Goal: Transaction & Acquisition: Obtain resource

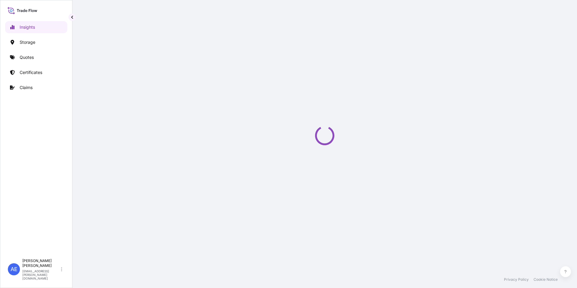
select select "2025"
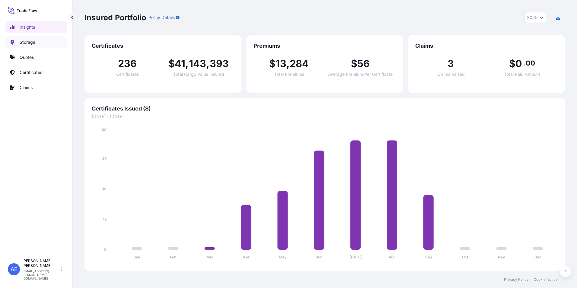
click at [22, 43] on p "Storage" at bounding box center [28, 42] width 16 height 6
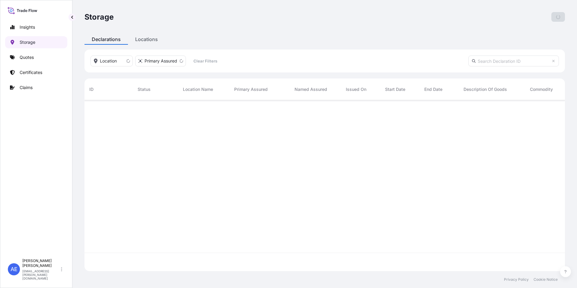
scroll to position [170, 476]
click at [28, 59] on p "Quotes" at bounding box center [27, 57] width 14 height 6
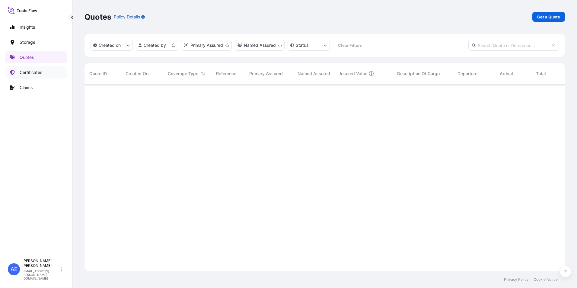
scroll to position [185, 476]
click at [30, 77] on link "Certificates" at bounding box center [36, 72] width 62 height 12
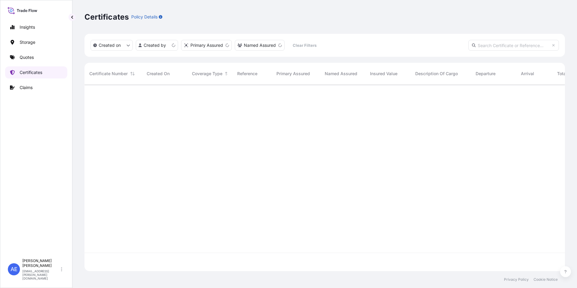
scroll to position [185, 476]
click at [22, 90] on p "Claims" at bounding box center [26, 87] width 13 height 6
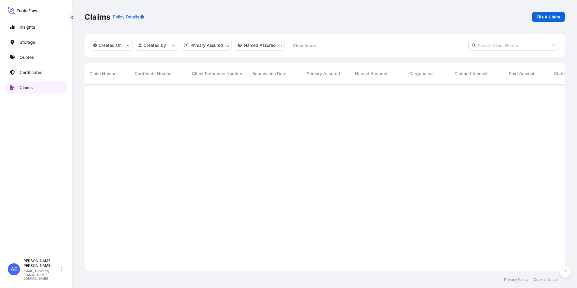
scroll to position [185, 476]
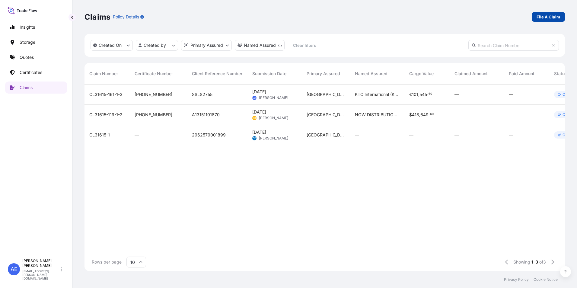
click at [548, 18] on p "File A Claim" at bounding box center [549, 17] width 24 height 6
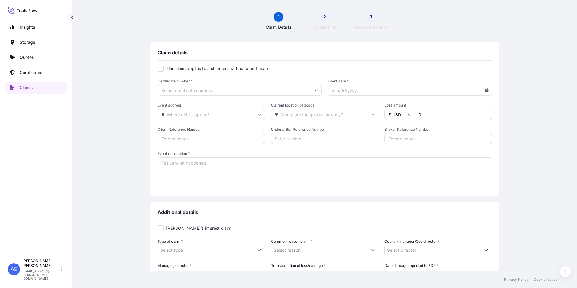
click at [197, 91] on input "Certificate number *" at bounding box center [240, 90] width 164 height 11
paste input "[PHONE_NUMBER]"
type input "[PHONE_NUMBER]"
click at [187, 103] on li "[PHONE_NUMBER]" at bounding box center [237, 105] width 159 height 11
click at [311, 91] on input "[PHONE_NUMBER]" at bounding box center [240, 90] width 164 height 11
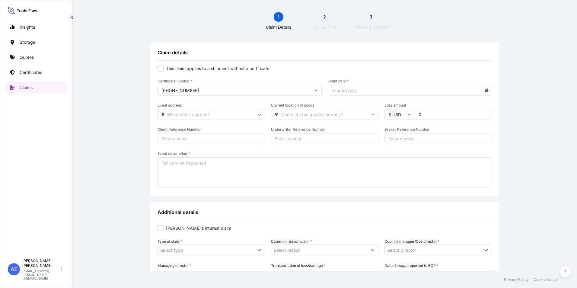
click at [291, 75] on form "This claim applies to a shipment without a certificate Certificate number * [PH…" at bounding box center [325, 126] width 335 height 123
drag, startPoint x: 392, startPoint y: 93, endPoint x: 416, endPoint y: 115, distance: 32.5
click at [393, 93] on input "Event date *" at bounding box center [410, 90] width 164 height 11
click at [485, 90] on icon at bounding box center [486, 90] width 3 height 4
click at [460, 109] on icon at bounding box center [460, 108] width 2 height 4
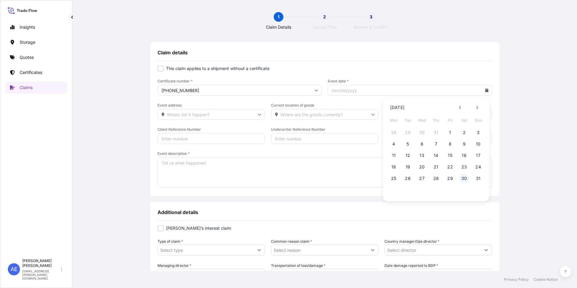
click at [465, 178] on button "30" at bounding box center [464, 179] width 10 height 10
type input "[DATE]"
click at [188, 116] on input "Event address" at bounding box center [211, 114] width 107 height 11
click at [259, 103] on span "Event address" at bounding box center [211, 105] width 107 height 5
click at [259, 109] on input "Event address" at bounding box center [211, 114] width 107 height 11
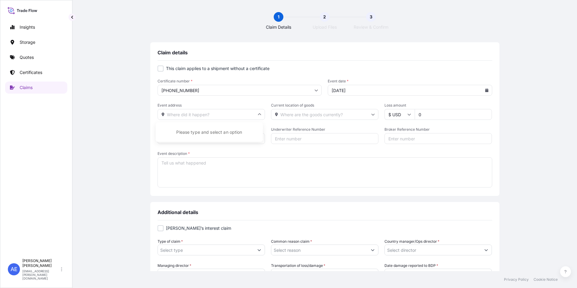
click at [236, 115] on input "Event address" at bounding box center [211, 114] width 107 height 11
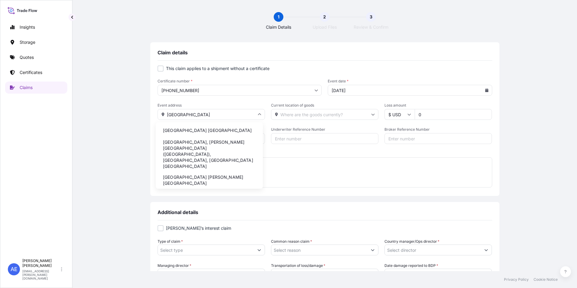
click at [210, 128] on li "[GEOGRAPHIC_DATA] [GEOGRAPHIC_DATA]" at bounding box center [209, 130] width 102 height 11
type input "[GEOGRAPHIC_DATA] [GEOGRAPHIC_DATA]"
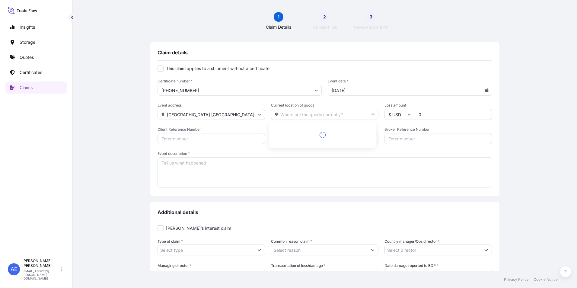
click at [344, 116] on input "Current location of goods" at bounding box center [324, 114] width 107 height 11
type input "r"
click at [299, 116] on input "Current location of goods" at bounding box center [324, 114] width 107 height 11
paste input "[URL][DOMAIN_NAME]"
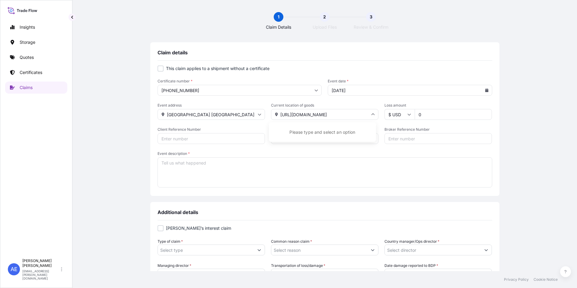
type input "[URL][DOMAIN_NAME]"
click at [453, 103] on span "Loss amount" at bounding box center [437, 105] width 107 height 5
click at [453, 109] on input "0" at bounding box center [453, 114] width 77 height 11
paste input "26317"
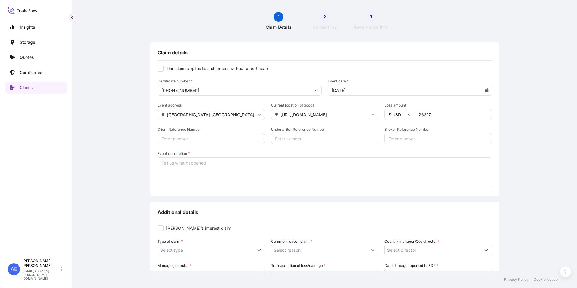
type input "26317"
click at [291, 150] on form "This claim applies to a shipment without a certificate Certificate number * [PH…" at bounding box center [325, 126] width 335 height 123
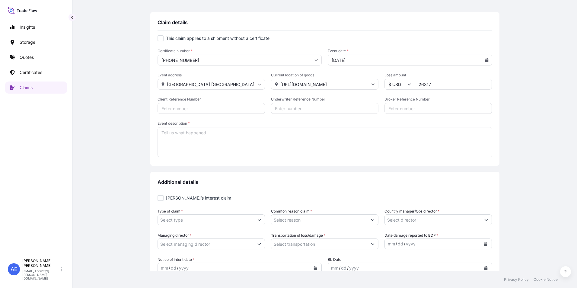
click at [218, 142] on textarea "Event description *" at bounding box center [325, 142] width 335 height 30
click at [205, 138] on textarea "Event description *" at bounding box center [325, 142] width 335 height 30
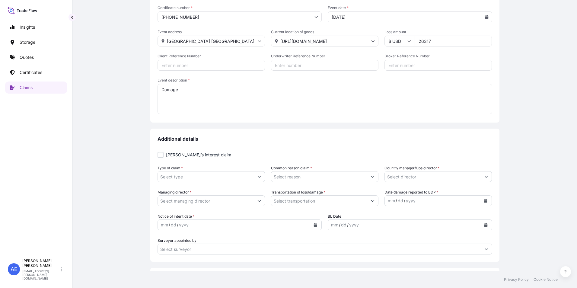
scroll to position [91, 0]
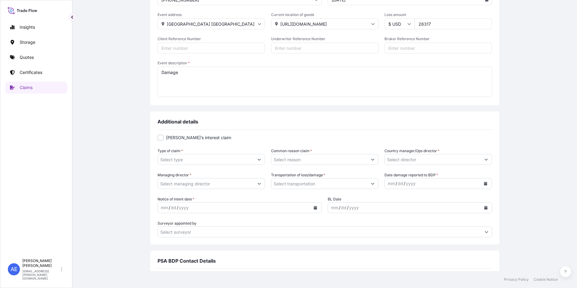
type textarea "Damage"
click at [244, 158] on input "Type of claim *" at bounding box center [206, 159] width 96 height 11
click at [241, 163] on input "Type of claim *" at bounding box center [206, 159] width 96 height 11
click at [231, 145] on form "[PERSON_NAME]’s interest claim Type of claim * Common reason claim * Country ma…" at bounding box center [325, 186] width 335 height 103
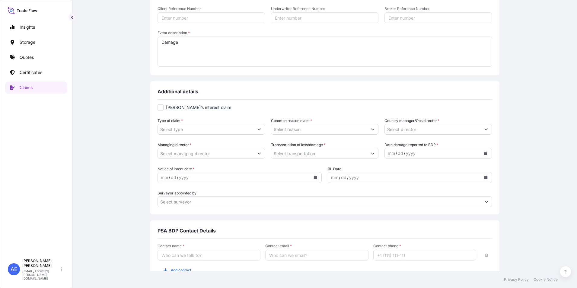
scroll to position [152, 0]
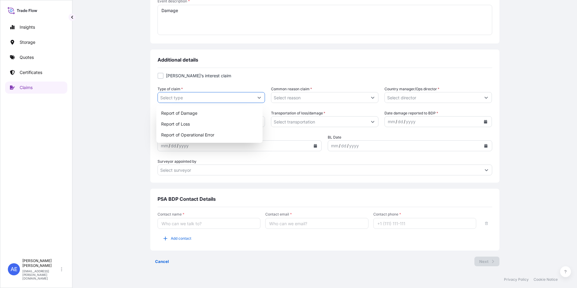
click at [259, 97] on icon "Show suggestions" at bounding box center [259, 98] width 4 height 4
click at [197, 115] on div "Report of Damage" at bounding box center [210, 113] width 102 height 11
type input "Report of Damage"
click at [371, 98] on icon "Show suggestions" at bounding box center [373, 98] width 4 height 4
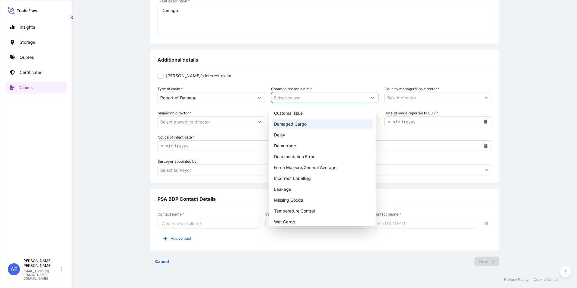
click at [294, 124] on div "Damaged Cargo" at bounding box center [323, 124] width 102 height 11
type input "Damaged Cargo"
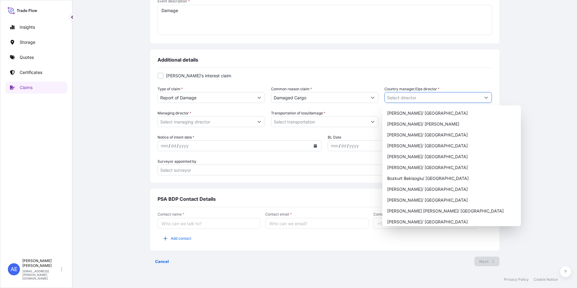
click at [481, 97] on button "Show suggestions" at bounding box center [486, 97] width 11 height 11
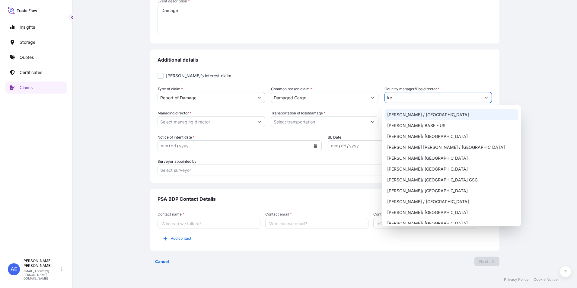
scroll to position [0, 0]
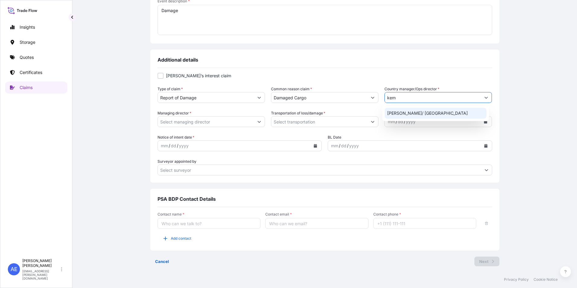
click at [403, 110] on div "[PERSON_NAME]/ [GEOGRAPHIC_DATA]" at bounding box center [436, 113] width 102 height 11
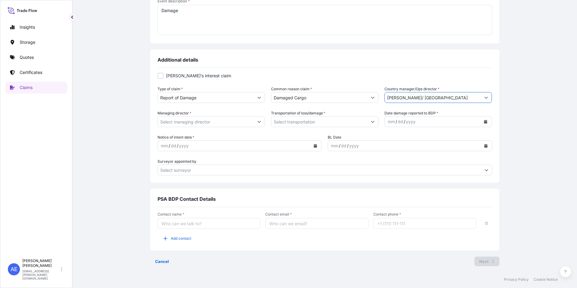
type input "[PERSON_NAME]/ [GEOGRAPHIC_DATA]"
click at [218, 121] on input "Managing director *" at bounding box center [206, 121] width 96 height 11
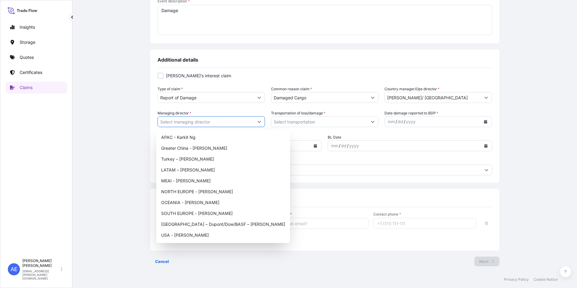
click at [261, 123] on button "Show suggestions" at bounding box center [259, 121] width 11 height 11
click at [197, 180] on div "MEAI - [PERSON_NAME]" at bounding box center [223, 180] width 129 height 11
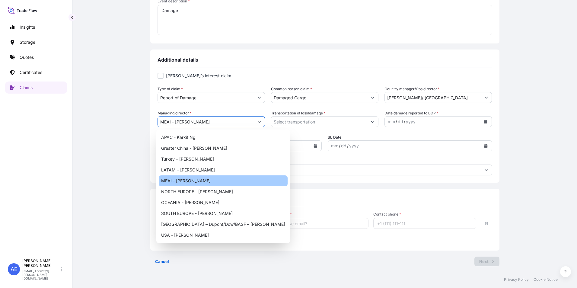
type input "MEAI - [PERSON_NAME]"
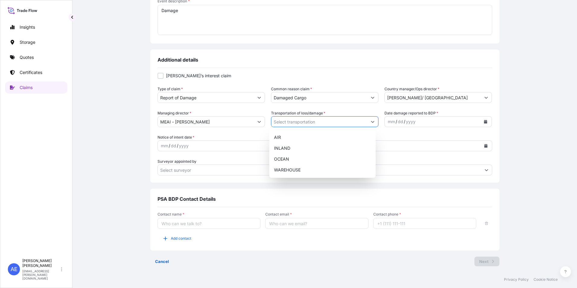
click at [371, 122] on icon "Show suggestions" at bounding box center [373, 122] width 4 height 4
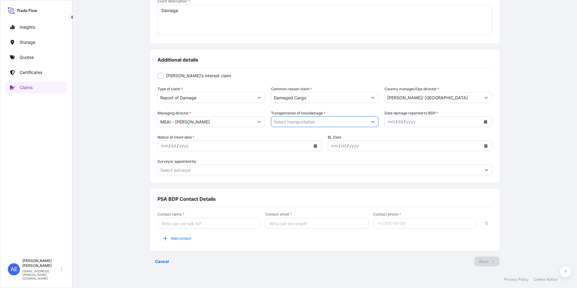
click at [364, 121] on input "Transportation of loss/damage *" at bounding box center [319, 121] width 96 height 11
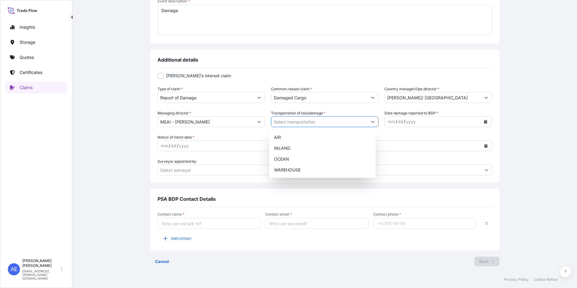
click at [371, 120] on icon "Show suggestions" at bounding box center [373, 122] width 4 height 4
click at [283, 155] on div "OCEAN" at bounding box center [323, 159] width 102 height 11
type input "OCEAN"
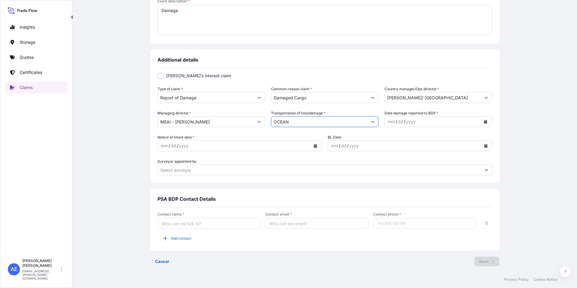
click at [484, 123] on icon "Calendar" at bounding box center [485, 122] width 3 height 4
click at [413, 185] on div "16" at bounding box center [415, 184] width 11 height 11
click at [314, 148] on button "Calendar" at bounding box center [315, 146] width 10 height 10
click at [316, 145] on button "Calendar" at bounding box center [315, 146] width 10 height 10
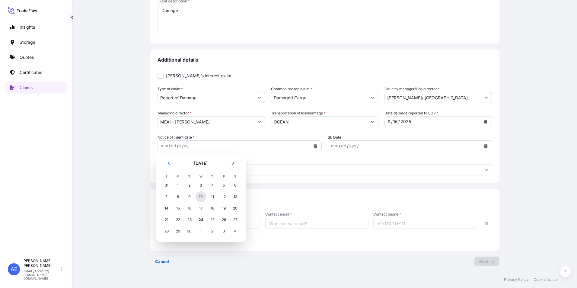
click at [203, 198] on div "10" at bounding box center [201, 196] width 11 height 11
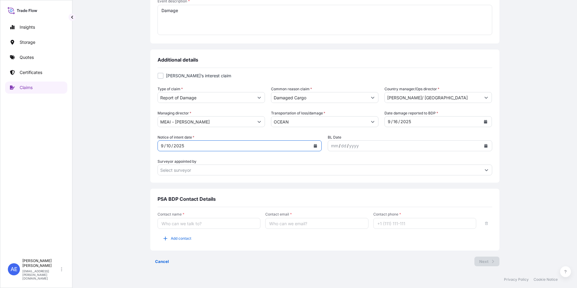
click at [188, 222] on input "Contact name *" at bounding box center [209, 223] width 103 height 11
click at [297, 197] on div "PSA BDP Contact Details" at bounding box center [325, 201] width 335 height 11
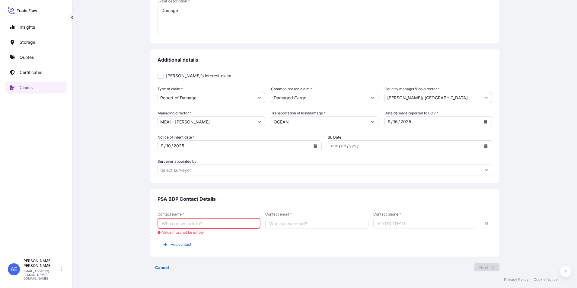
click at [183, 224] on input "Contact name *" at bounding box center [209, 223] width 103 height 11
type input "[PERSON_NAME]"
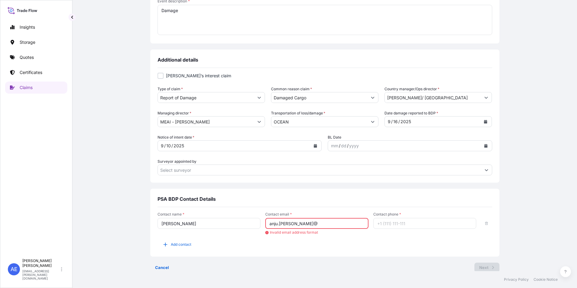
type input "[EMAIL_ADDRESS][PERSON_NAME][DOMAIN_NAME]"
type input "[PHONE_NUMBER]"
click at [331, 248] on div "Contact name * [PERSON_NAME] Contact email * [EMAIL_ADDRESS][PERSON_NAME][DOMAI…" at bounding box center [325, 233] width 335 height 53
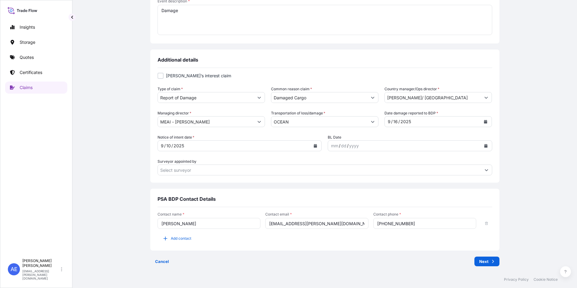
drag, startPoint x: 302, startPoint y: 224, endPoint x: 293, endPoint y: 222, distance: 8.6
click at [292, 223] on input "[EMAIL_ADDRESS][PERSON_NAME][DOMAIN_NAME]" at bounding box center [316, 223] width 103 height 11
type input "[EMAIL_ADDRESS][PERSON_NAME][DOMAIN_NAME]"
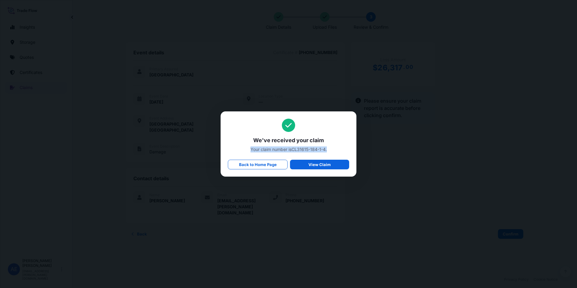
drag, startPoint x: 329, startPoint y: 149, endPoint x: 244, endPoint y: 152, distance: 85.1
click at [244, 152] on span "Your claim number is CL31615-184-1-4 ." at bounding box center [288, 149] width 121 height 6
copy span "Your claim number is CL31615-184-1-4 ."
click at [271, 163] on p "Back to Home Page" at bounding box center [258, 164] width 38 height 6
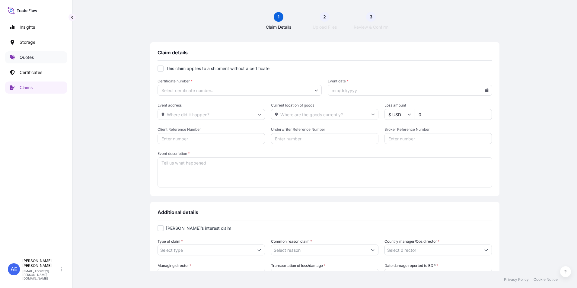
click at [34, 56] on link "Quotes" at bounding box center [36, 57] width 62 height 12
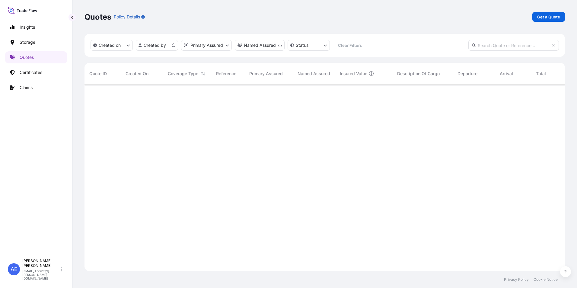
scroll to position [185, 476]
click at [538, 16] on p "Get a Quote" at bounding box center [548, 17] width 23 height 6
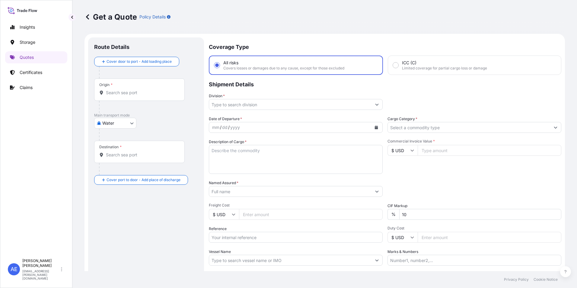
scroll to position [10, 0]
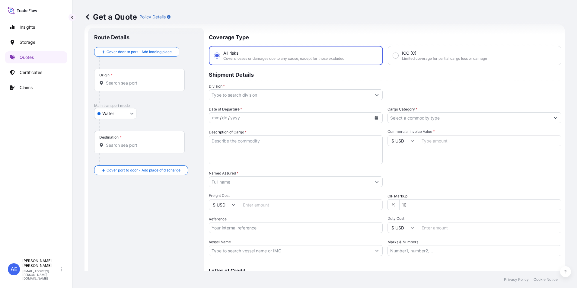
click at [113, 116] on body "Insights Storage Quotes Certificates Claims AE [PERSON_NAME] Samuel [EMAIL_ADDR…" at bounding box center [288, 144] width 577 height 288
click at [107, 129] on span "Air" at bounding box center [108, 129] width 5 height 6
select select "Air"
click at [138, 59] on div "Cover door to port - Add loading place" at bounding box center [146, 60] width 104 height 22
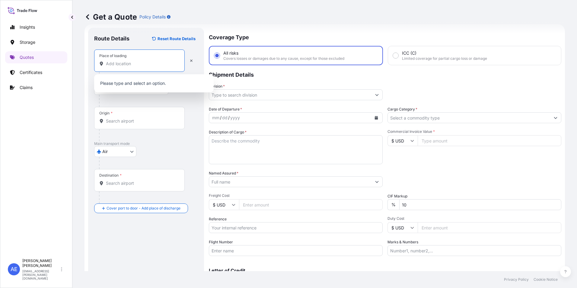
click at [131, 62] on input "Place of loading" at bounding box center [141, 64] width 71 height 6
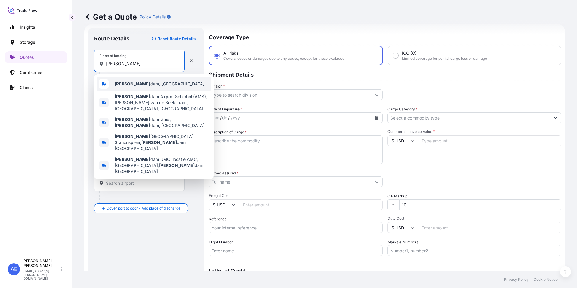
click at [130, 78] on div "[PERSON_NAME] dam, [GEOGRAPHIC_DATA]" at bounding box center [154, 84] width 115 height 14
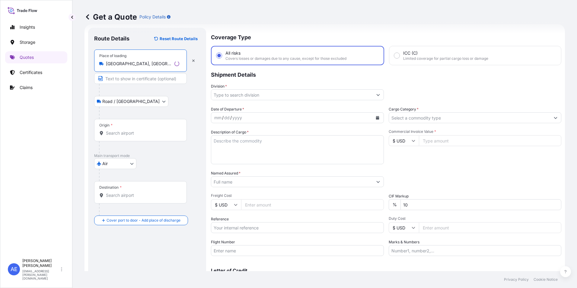
type input "[GEOGRAPHIC_DATA], [GEOGRAPHIC_DATA]"
click at [119, 126] on div "Origin *" at bounding box center [140, 130] width 93 height 22
click at [119, 130] on input "Origin *" at bounding box center [142, 133] width 73 height 6
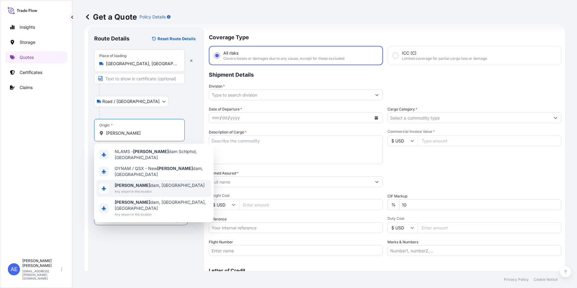
click at [132, 183] on div "[PERSON_NAME] dam, [GEOGRAPHIC_DATA] Any airport in this location" at bounding box center [160, 188] width 90 height 12
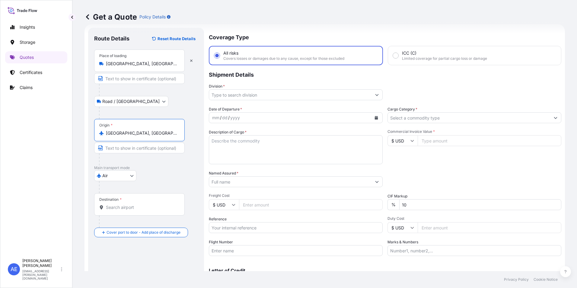
type input "[GEOGRAPHIC_DATA], [GEOGRAPHIC_DATA]"
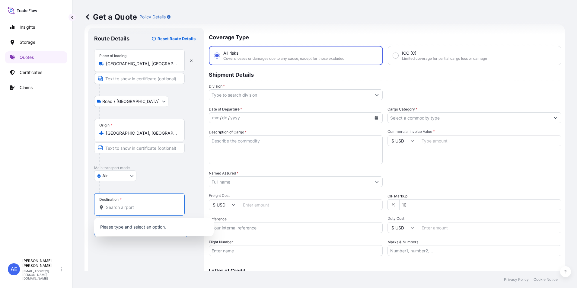
drag, startPoint x: 126, startPoint y: 205, endPoint x: 120, endPoint y: 206, distance: 5.5
click at [125, 206] on input "Destination *" at bounding box center [141, 207] width 71 height 6
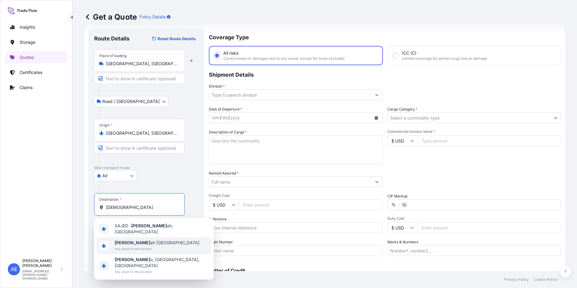
click at [134, 246] on span "Any airport in this location" at bounding box center [157, 249] width 85 height 6
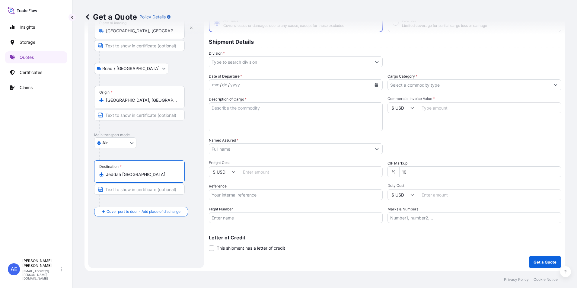
scroll to position [43, 0]
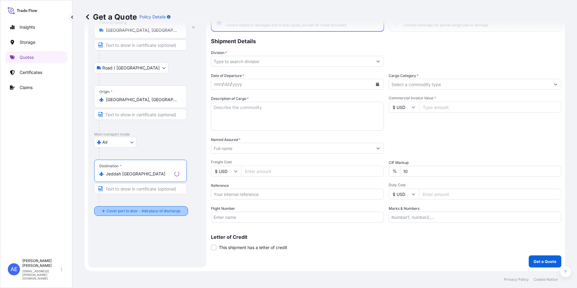
type input "Jeddah [GEOGRAPHIC_DATA]"
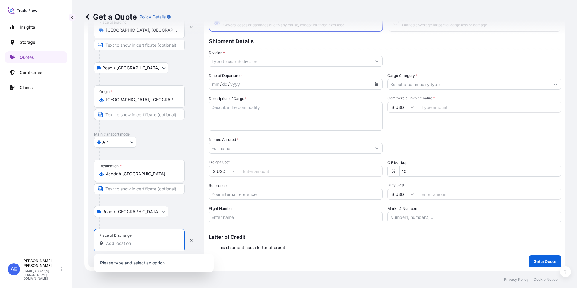
click at [129, 241] on input "Place of Discharge" at bounding box center [141, 243] width 71 height 6
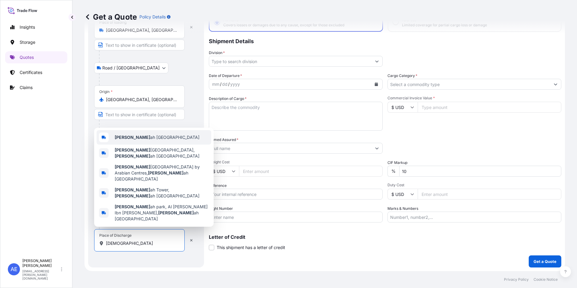
click at [158, 145] on div "[DEMOGRAPHIC_DATA] ah [GEOGRAPHIC_DATA]" at bounding box center [154, 137] width 115 height 14
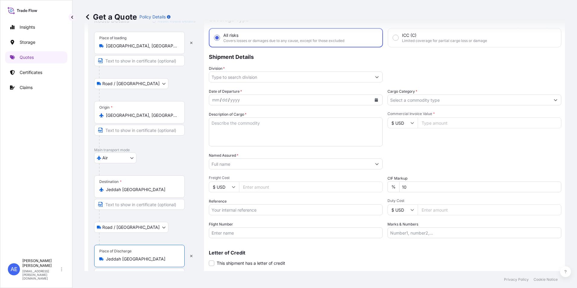
scroll to position [13, 0]
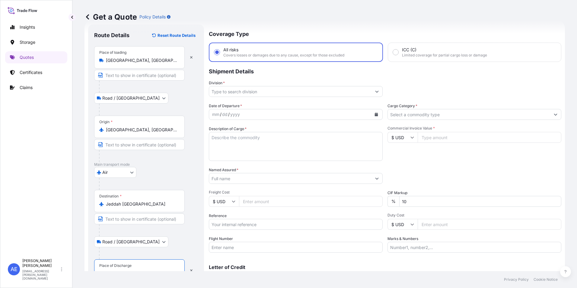
type input "Jeddah [GEOGRAPHIC_DATA]"
click at [375, 113] on div "mm / dd / yyyy" at bounding box center [296, 114] width 174 height 11
click at [375, 117] on button "Calendar" at bounding box center [376, 115] width 10 height 10
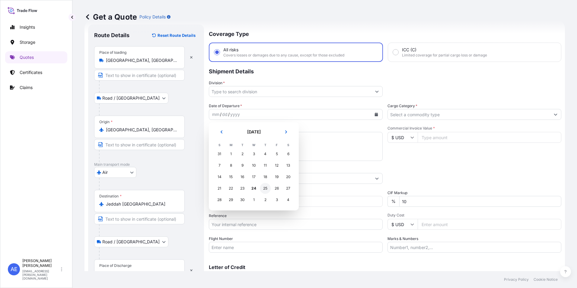
click at [268, 187] on div "25" at bounding box center [265, 188] width 11 height 11
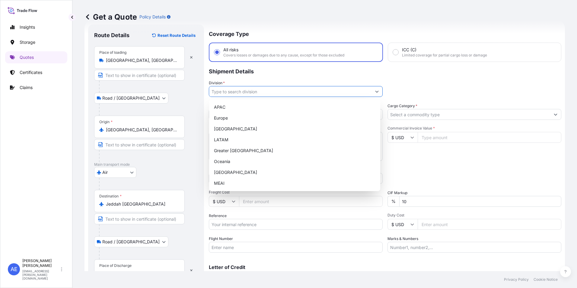
click at [375, 90] on icon "Show suggestions" at bounding box center [377, 92] width 4 height 4
click at [222, 182] on div "MEAI" at bounding box center [295, 183] width 166 height 11
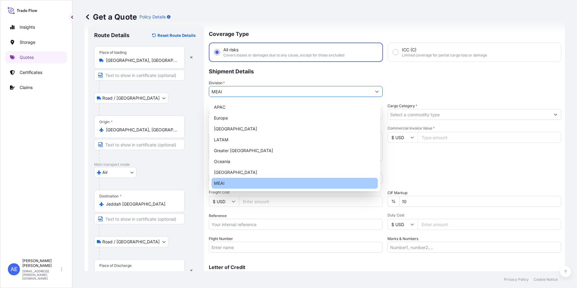
type input "MEAI"
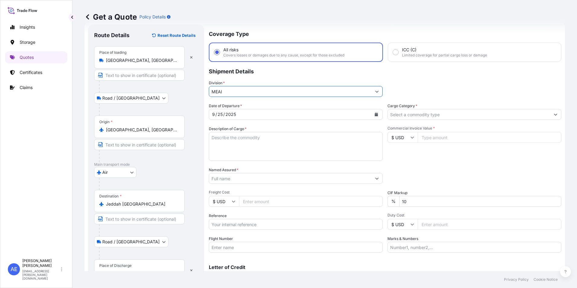
click at [431, 116] on input "Cargo Category *" at bounding box center [469, 114] width 162 height 11
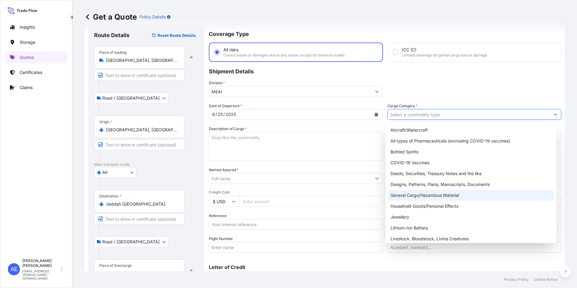
click at [413, 197] on div "General Cargo/Hazardous Material" at bounding box center [471, 195] width 166 height 11
type input "General Cargo/Hazardous Material"
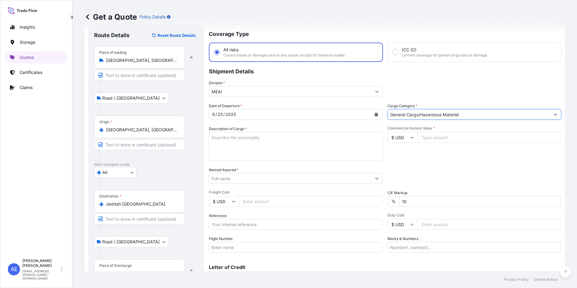
click at [436, 139] on input "Commercial Invoice Value *" at bounding box center [490, 137] width 144 height 11
click at [410, 137] on icon at bounding box center [412, 137] width 4 height 4
click at [399, 154] on div "€ EUR" at bounding box center [400, 153] width 25 height 11
type input "€ EUR"
click at [438, 139] on input "Commercial Invoice Value *" at bounding box center [490, 137] width 144 height 11
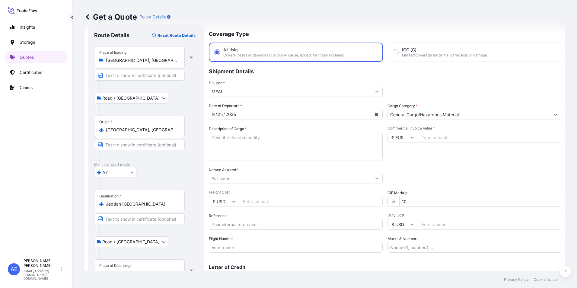
paste input "47500"
type input "47500"
click at [233, 178] on input "Named Assured *" at bounding box center [290, 178] width 162 height 11
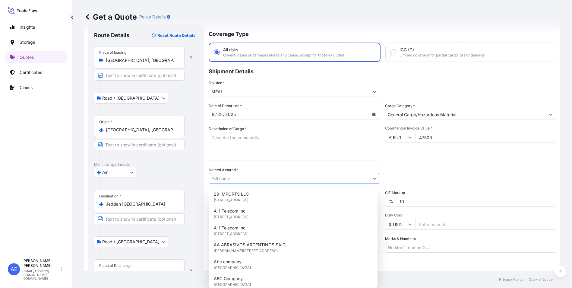
paste input "JAC RIJK AL RUSHAID CONTRACTING & SERVICES CO. LTD"
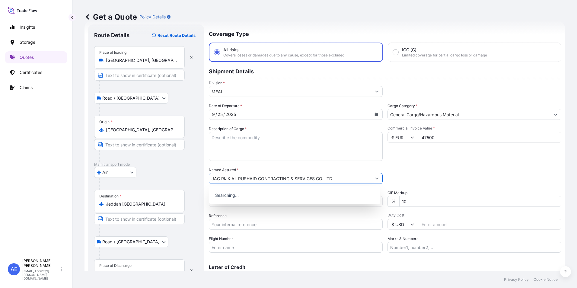
type input "JAC RIJK AL RUSHAID CONTRACTING & SERVICES CO. LTD"
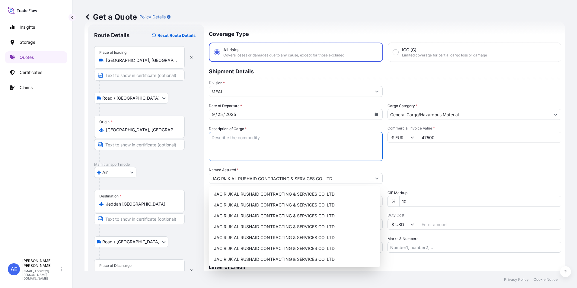
drag, startPoint x: 234, startPoint y: 148, endPoint x: 249, endPoint y: 167, distance: 24.4
click at [235, 147] on textarea "Description of Cargo *" at bounding box center [296, 146] width 174 height 29
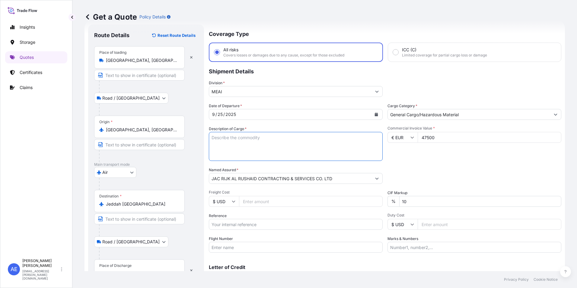
click at [263, 145] on textarea "Description of Cargo *" at bounding box center [296, 146] width 174 height 29
paste textarea "Parts For Machinery"
type textarea "Parts For Machinery"
click at [415, 158] on div "Commercial Invoice Value * € EUR 47500" at bounding box center [474, 143] width 174 height 35
drag, startPoint x: 425, startPoint y: 202, endPoint x: 183, endPoint y: 207, distance: 242.6
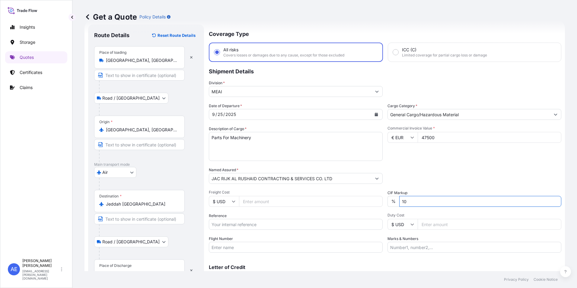
click at [237, 205] on div "Date of Departure * [DATE] Cargo Category * General Cargo/Hazardous Material De…" at bounding box center [385, 178] width 352 height 150
type input "0"
click at [240, 226] on input "Reference" at bounding box center [296, 224] width 174 height 11
click at [240, 227] on input "Reference" at bounding box center [296, 224] width 174 height 11
paste input "AWB:065-42465846 SSLS3273"
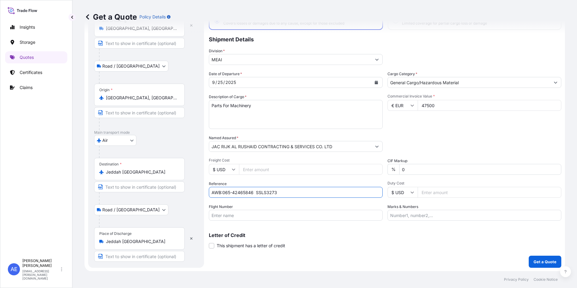
scroll to position [45, 0]
type input "AWB:065-42465846 SSLS3273"
click at [558, 260] on form "Route Details Reset Route Details Place of loading [GEOGRAPHIC_DATA], [GEOGRAPH…" at bounding box center [324, 130] width 480 height 282
click at [546, 266] on button "Get a Quote" at bounding box center [545, 261] width 33 height 12
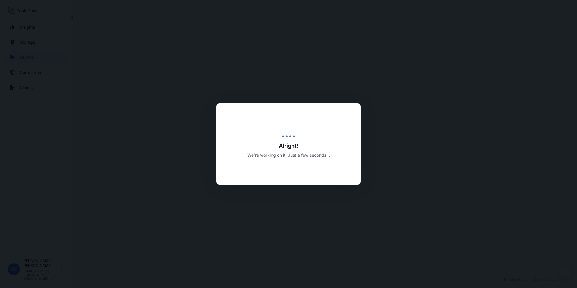
select select "Road / [GEOGRAPHIC_DATA]"
select select "Air"
select select "Road / [GEOGRAPHIC_DATA]"
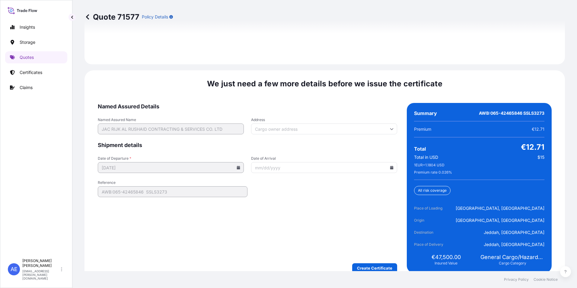
scroll to position [929, 0]
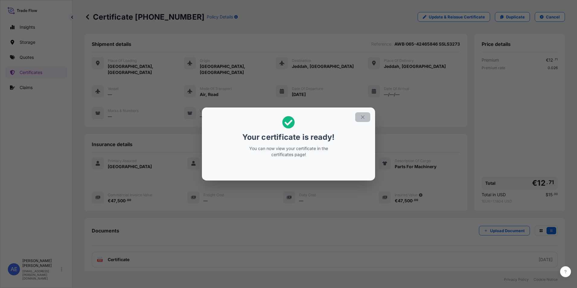
click at [361, 119] on icon "button" at bounding box center [362, 116] width 5 height 5
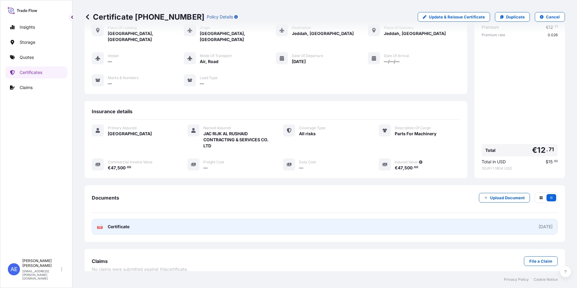
scroll to position [35, 0]
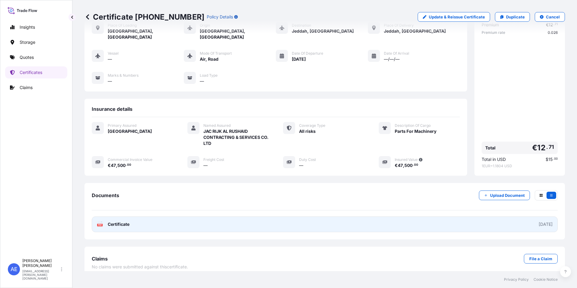
click at [197, 217] on link "PDF Certificate [DATE]" at bounding box center [325, 224] width 466 height 16
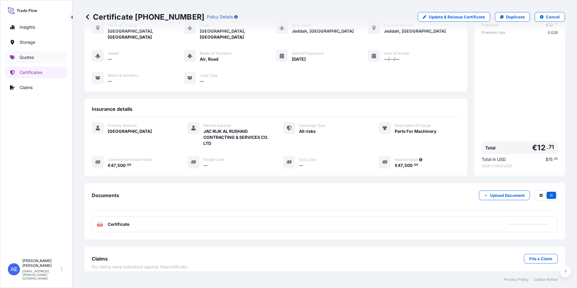
click at [38, 59] on link "Quotes" at bounding box center [36, 57] width 62 height 12
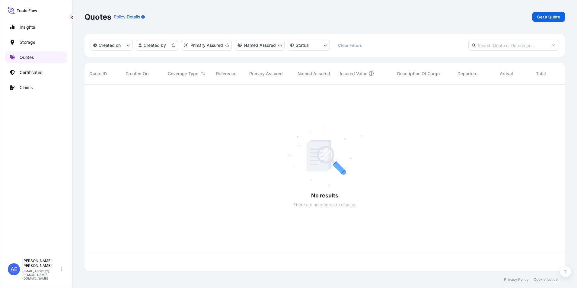
scroll to position [185, 476]
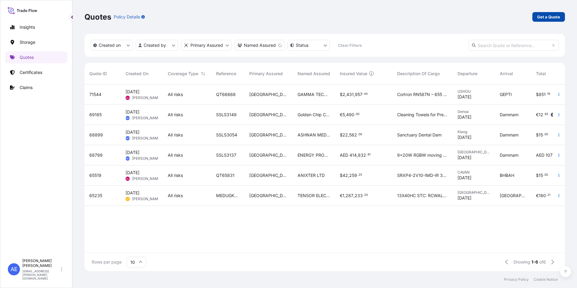
click at [550, 14] on link "Get a Quote" at bounding box center [548, 17] width 33 height 10
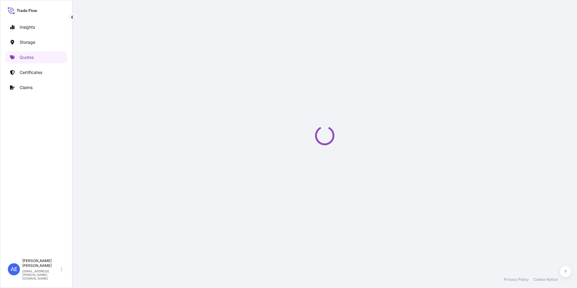
scroll to position [10, 0]
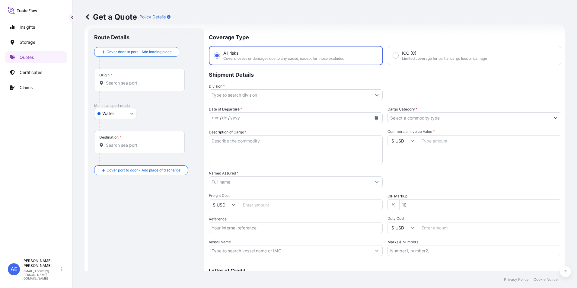
click at [112, 113] on body "Insights Storage Quotes Certificates Claims AE [PERSON_NAME] Samuel [EMAIL_ADDR…" at bounding box center [288, 144] width 577 height 288
click at [113, 131] on div "Air" at bounding box center [115, 129] width 37 height 11
select select "Air"
click at [156, 123] on div at bounding box center [148, 127] width 99 height 12
click at [262, 184] on input "Named Assured *" at bounding box center [289, 181] width 160 height 11
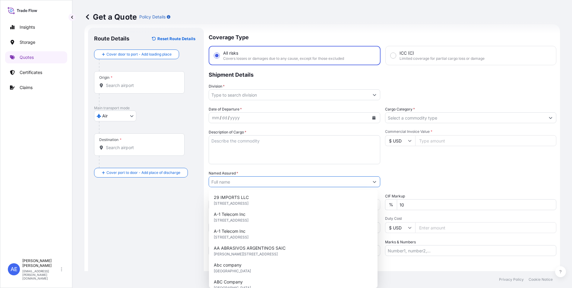
paste input "Al Mofadaly Trading Est"
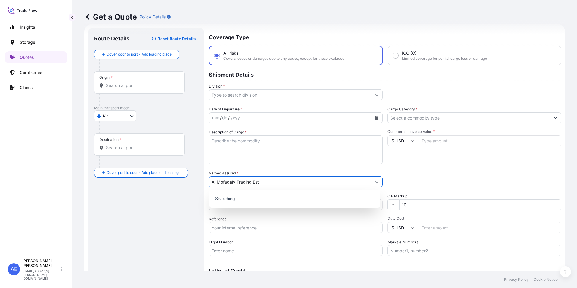
type input "Al Mofadaly Trading Est"
click at [153, 60] on div at bounding box center [148, 65] width 99 height 12
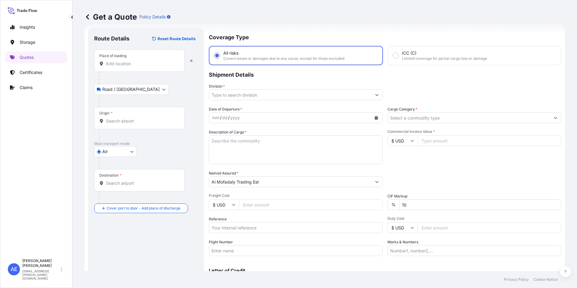
click at [147, 65] on input "Place of loading" at bounding box center [141, 64] width 71 height 6
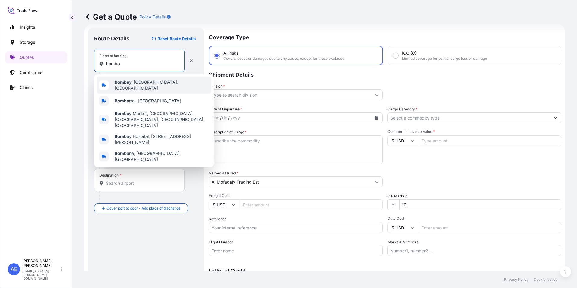
click at [168, 83] on span "Bomba y, [GEOGRAPHIC_DATA], [GEOGRAPHIC_DATA]" at bounding box center [162, 85] width 94 height 12
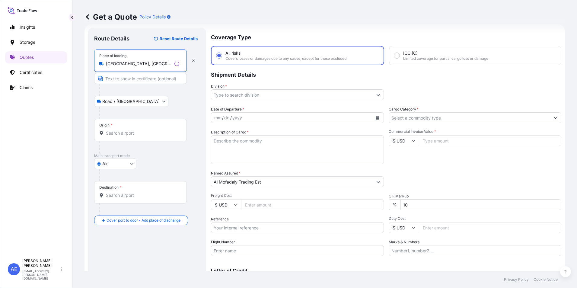
type input "[GEOGRAPHIC_DATA], [GEOGRAPHIC_DATA], [GEOGRAPHIC_DATA]"
click at [122, 126] on div "Origin *" at bounding box center [140, 130] width 93 height 22
click at [122, 130] on input "Origin *" at bounding box center [142, 133] width 73 height 6
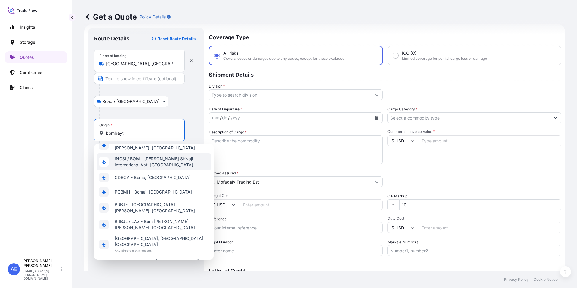
scroll to position [0, 0]
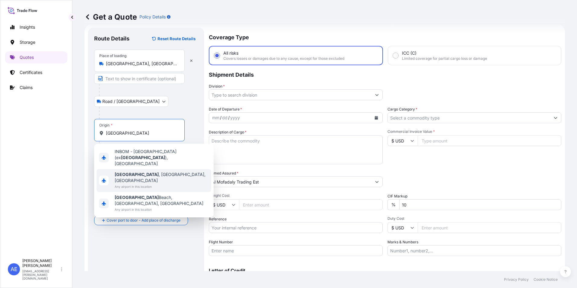
click at [139, 183] on span "Any airport in this location" at bounding box center [162, 186] width 94 height 6
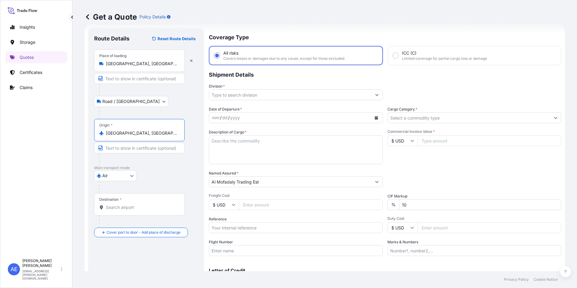
type input "[GEOGRAPHIC_DATA], [GEOGRAPHIC_DATA], [GEOGRAPHIC_DATA]"
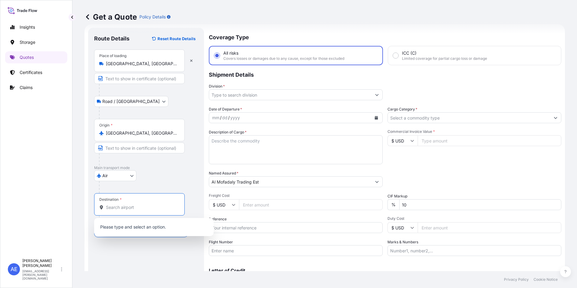
click at [130, 205] on input "Destination *" at bounding box center [141, 207] width 71 height 6
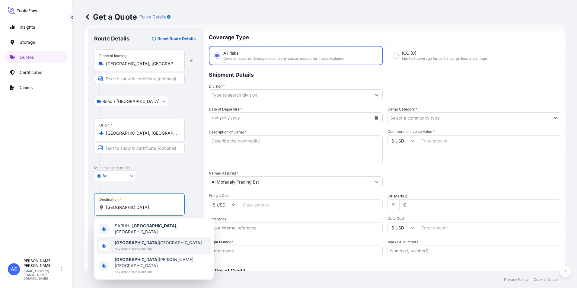
click at [138, 241] on span "[GEOGRAPHIC_DATA] [GEOGRAPHIC_DATA]" at bounding box center [158, 243] width 87 height 6
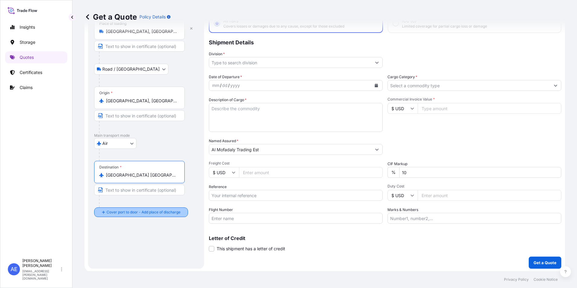
scroll to position [43, 0]
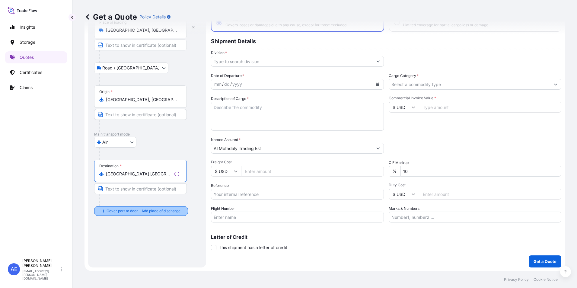
type input "[GEOGRAPHIC_DATA] [GEOGRAPHIC_DATA]"
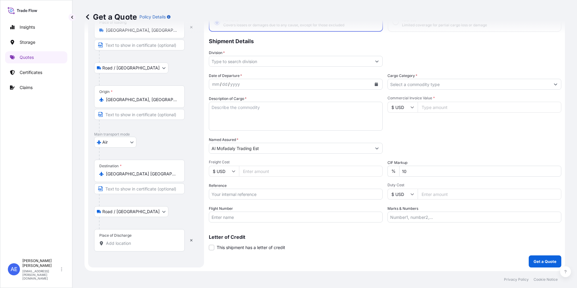
click at [122, 244] on input "Place of Discharge" at bounding box center [141, 243] width 71 height 6
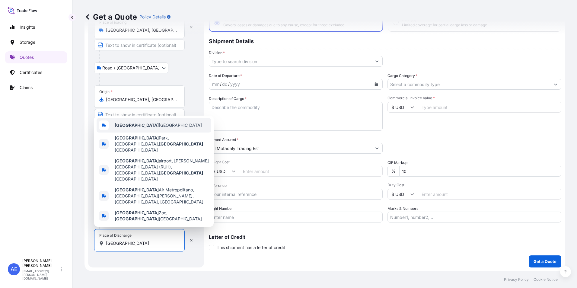
click at [142, 132] on div "[GEOGRAPHIC_DATA] [GEOGRAPHIC_DATA]" at bounding box center [154, 125] width 115 height 14
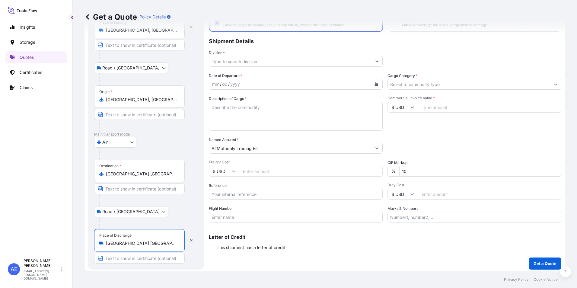
type input "[GEOGRAPHIC_DATA] [GEOGRAPHIC_DATA]"
click at [242, 124] on textarea "Description of Cargo *" at bounding box center [296, 116] width 174 height 29
paste textarea "Sterilization Reel Plasma"
type textarea "Sterilization Reel Plasma"
click at [376, 85] on button "Calendar" at bounding box center [376, 84] width 10 height 10
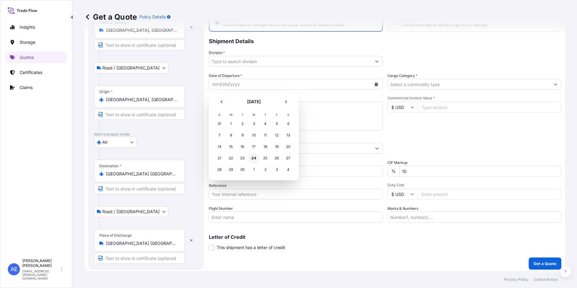
click at [254, 158] on div "24" at bounding box center [253, 158] width 11 height 11
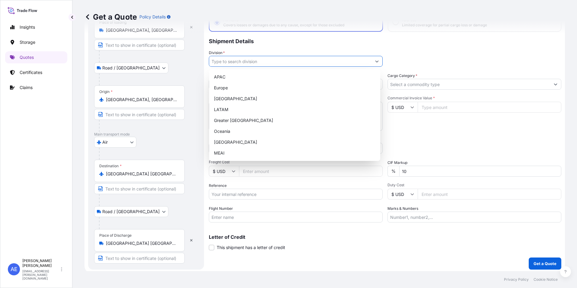
click at [365, 63] on input "Division *" at bounding box center [290, 61] width 162 height 11
click at [220, 151] on div "MEAI" at bounding box center [295, 153] width 166 height 11
type input "MEAI"
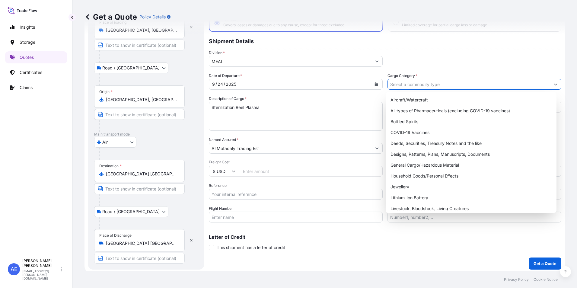
click at [459, 88] on input "Cargo Category *" at bounding box center [469, 84] width 162 height 11
click at [443, 167] on div "General Cargo/Hazardous Material" at bounding box center [471, 165] width 166 height 11
type input "General Cargo/Hazardous Material"
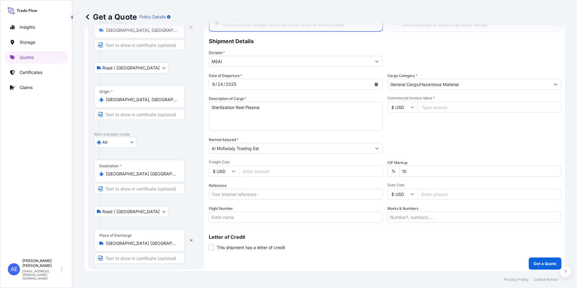
click at [431, 107] on input "Commercial Invoice Value *" at bounding box center [490, 107] width 144 height 11
drag, startPoint x: 423, startPoint y: 145, endPoint x: 422, endPoint y: 157, distance: 11.9
click at [424, 145] on div "Packing Category Type to search a container mode Please select a primary mode o…" at bounding box center [474, 145] width 174 height 17
drag, startPoint x: 329, startPoint y: 175, endPoint x: 240, endPoint y: 184, distance: 89.5
click at [265, 181] on div "Date of Departure * [DATE] Cargo Category * General Cargo/Hazardous Material De…" at bounding box center [385, 148] width 352 height 150
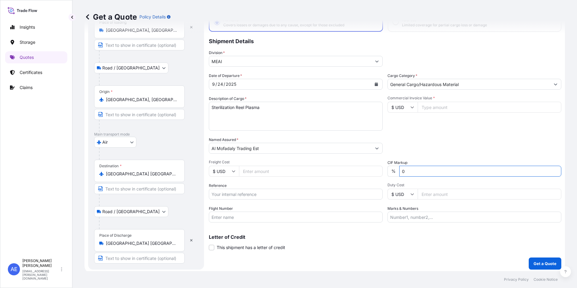
type input "0"
click at [423, 106] on input "Commercial Invoice Value *" at bounding box center [490, 107] width 144 height 11
paste input "4242"
type input "4242"
click at [237, 194] on input "Reference" at bounding box center [296, 194] width 174 height 11
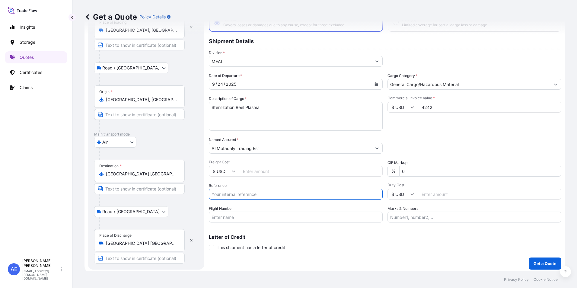
paste input "SSLS3131"
type input "SSLS3131"
drag, startPoint x: 491, startPoint y: 130, endPoint x: 487, endPoint y: 133, distance: 4.5
click at [491, 129] on div "Commercial Invoice Value * $ USD 4242" at bounding box center [474, 113] width 174 height 35
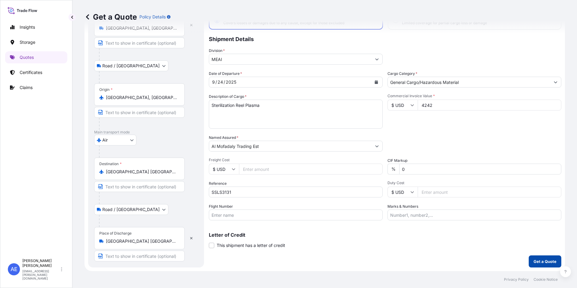
click at [533, 259] on p "Get a Quote" at bounding box center [544, 261] width 23 height 6
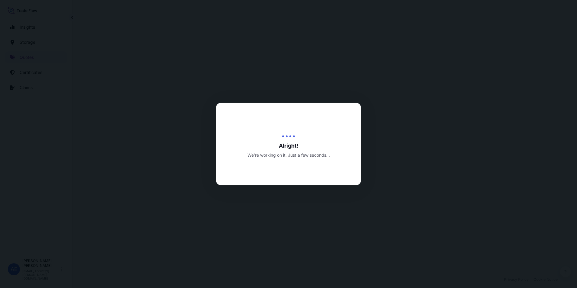
select select "Road / [GEOGRAPHIC_DATA]"
select select "Air"
select select "Road / [GEOGRAPHIC_DATA]"
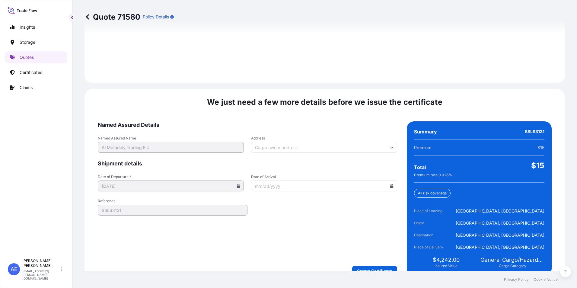
scroll to position [898, 0]
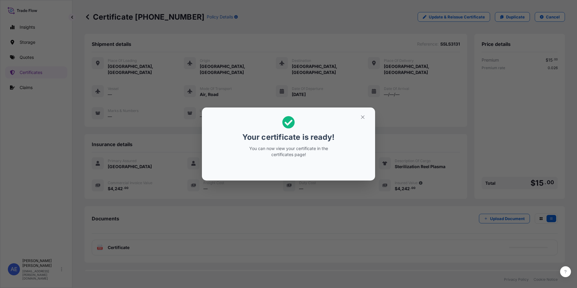
click at [362, 122] on h2 "Your certificate is ready! You can now view your certificate in the certificate…" at bounding box center [289, 136] width 164 height 49
click at [362, 118] on icon "button" at bounding box center [362, 116] width 5 height 5
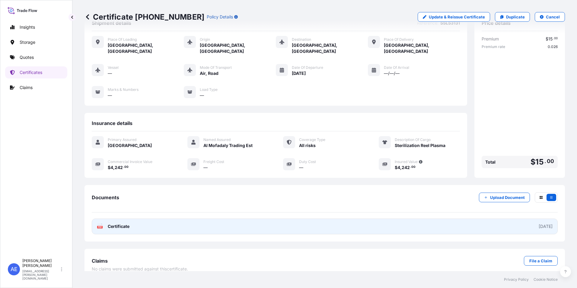
scroll to position [23, 0]
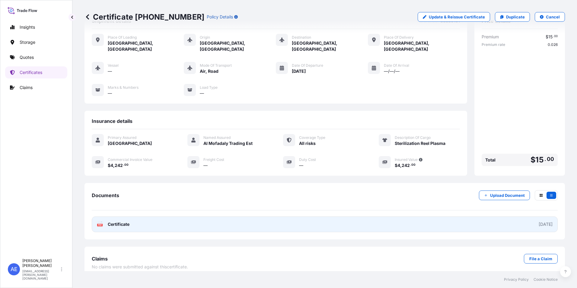
click at [326, 218] on link "PDF Certificate [DATE]" at bounding box center [325, 224] width 466 height 16
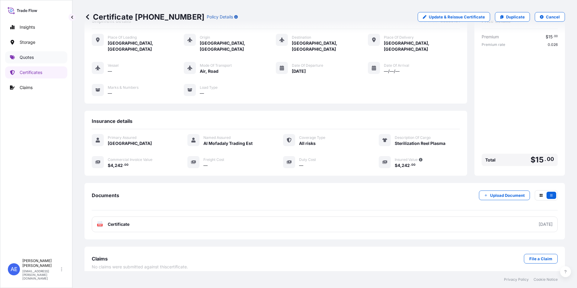
click at [30, 58] on p "Quotes" at bounding box center [27, 57] width 14 height 6
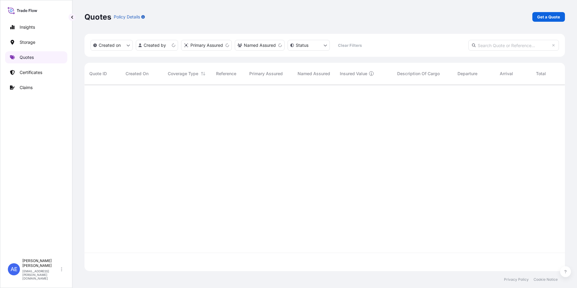
scroll to position [185, 476]
click at [542, 15] on p "Get a Quote" at bounding box center [548, 17] width 23 height 6
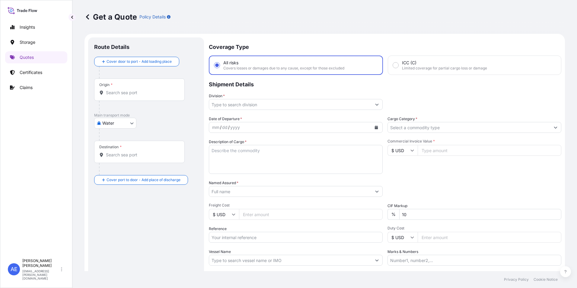
scroll to position [10, 0]
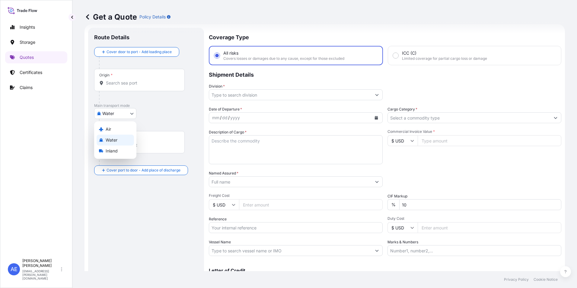
click at [109, 116] on body "Insights Storage Quotes Certificates Claims AE [PERSON_NAME] Samuel [EMAIL_ADDR…" at bounding box center [288, 144] width 577 height 288
click at [109, 129] on span "Air" at bounding box center [108, 129] width 5 height 6
select select "Air"
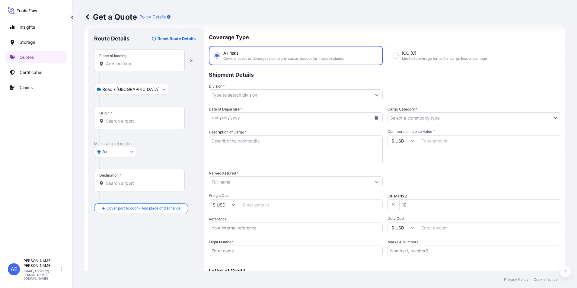
click at [123, 65] on input "Place of loading" at bounding box center [141, 64] width 71 height 6
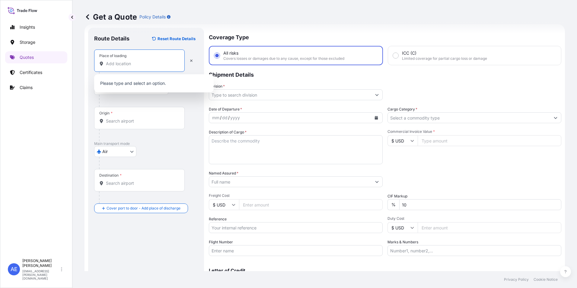
paste input "[GEOGRAPHIC_DATA]"
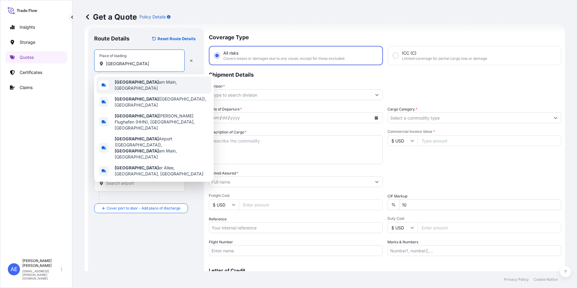
click at [129, 84] on b "[GEOGRAPHIC_DATA]" at bounding box center [137, 81] width 44 height 5
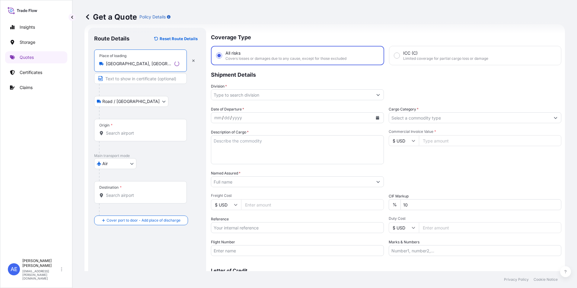
type input "[GEOGRAPHIC_DATA], [GEOGRAPHIC_DATA]"
click at [121, 134] on input "Origin *" at bounding box center [142, 133] width 73 height 6
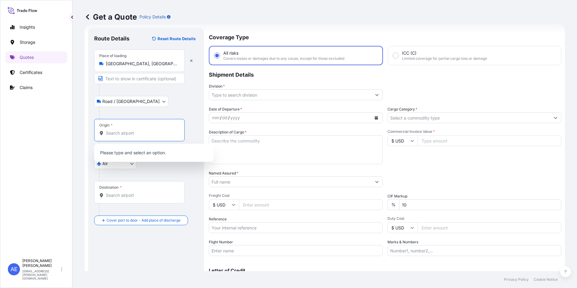
paste input "[GEOGRAPHIC_DATA]"
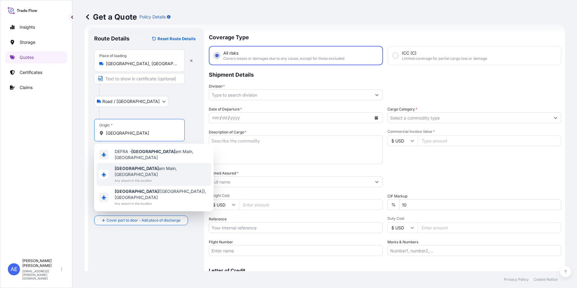
click at [135, 167] on span "[GEOGRAPHIC_DATA], [GEOGRAPHIC_DATA]" at bounding box center [162, 171] width 94 height 12
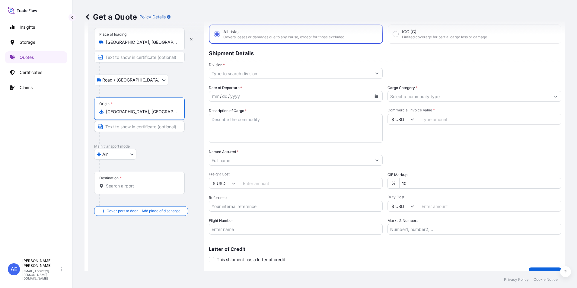
scroll to position [43, 0]
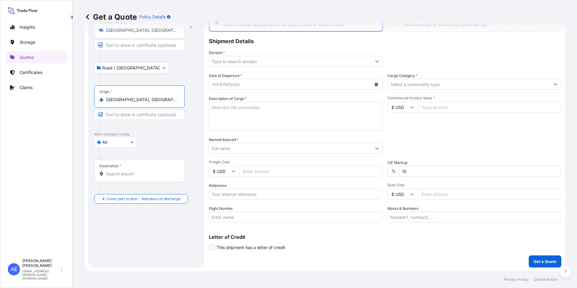
type input "[GEOGRAPHIC_DATA], [GEOGRAPHIC_DATA]"
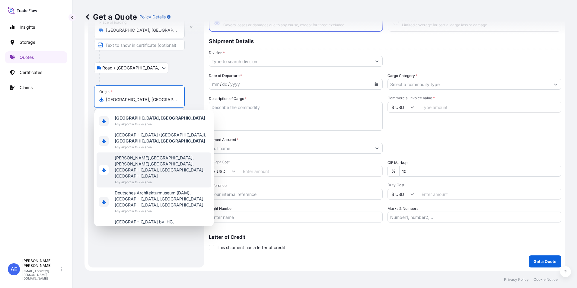
click at [64, 158] on div "Insights Storage Quotes Certificates Claims" at bounding box center [36, 136] width 62 height 240
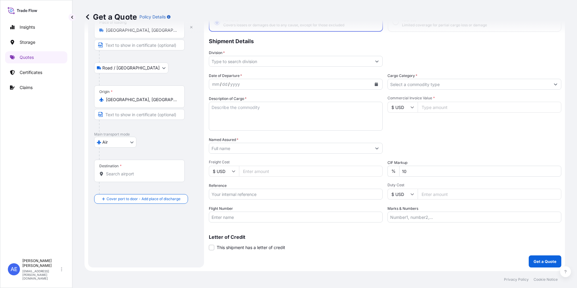
click at [116, 172] on input "Destination *" at bounding box center [141, 174] width 71 height 6
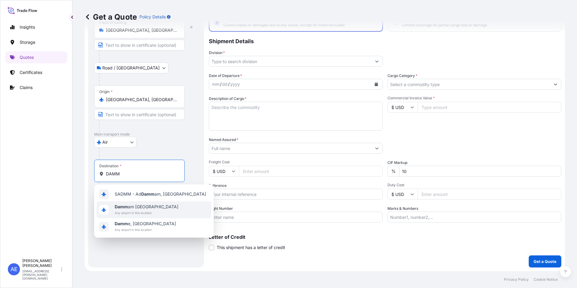
click at [127, 205] on b "Damm" at bounding box center [121, 206] width 13 height 5
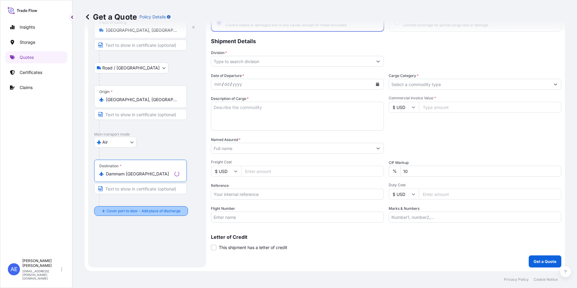
type input "Dammam [GEOGRAPHIC_DATA]"
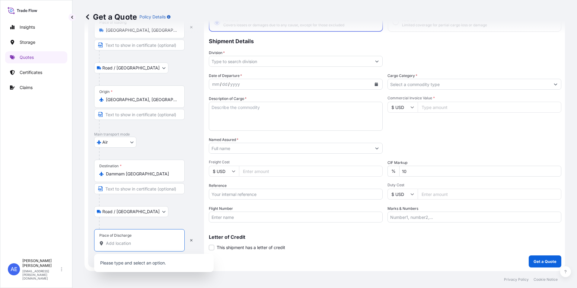
click at [126, 242] on input "Place of Discharge" at bounding box center [141, 243] width 71 height 6
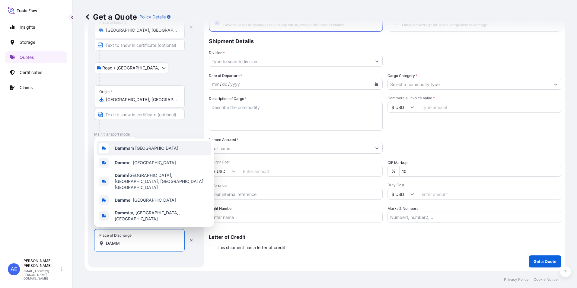
click at [133, 151] on span "Damm am [GEOGRAPHIC_DATA]" at bounding box center [147, 148] width 64 height 6
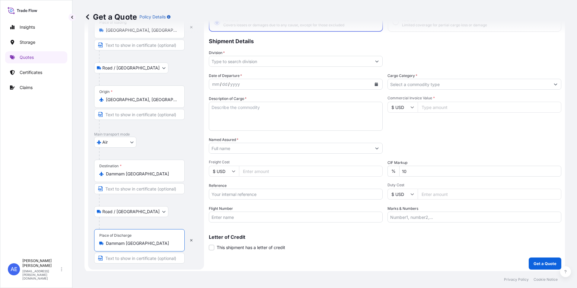
type input "Dammam [GEOGRAPHIC_DATA]"
click at [154, 219] on div at bounding box center [148, 223] width 99 height 12
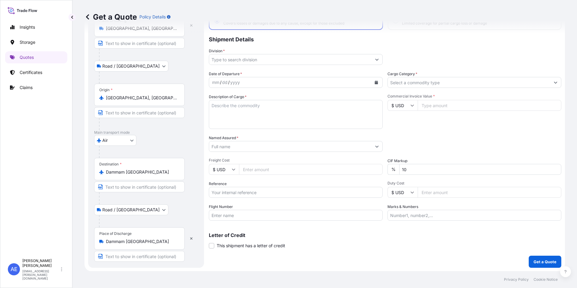
scroll to position [45, 0]
click at [289, 60] on input "Division *" at bounding box center [290, 59] width 162 height 11
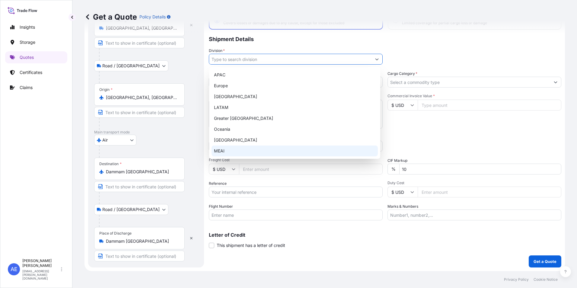
click at [223, 148] on div "MEAI" at bounding box center [295, 150] width 166 height 11
type input "MEAI"
click at [224, 148] on div "MEAI" at bounding box center [295, 150] width 166 height 11
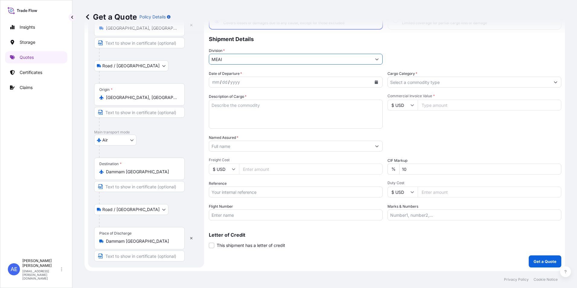
click at [374, 81] on icon "Calendar" at bounding box center [376, 82] width 4 height 4
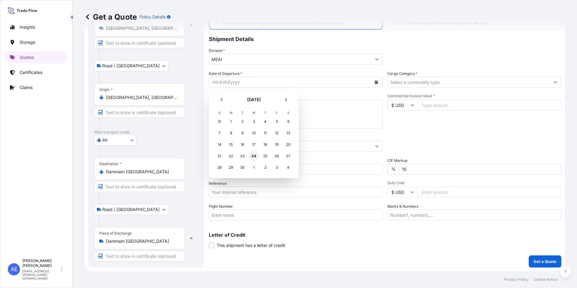
click at [253, 156] on div "24" at bounding box center [253, 156] width 11 height 11
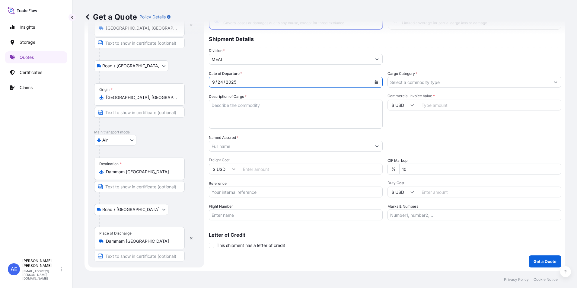
click at [435, 83] on input "Cargo Category *" at bounding box center [469, 82] width 162 height 11
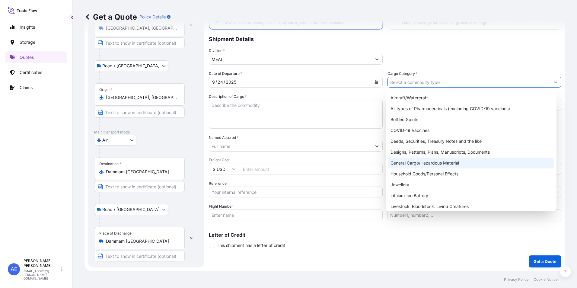
click at [439, 161] on div "General Cargo/Hazardous Material" at bounding box center [471, 163] width 166 height 11
type input "General Cargo/Hazardous Material"
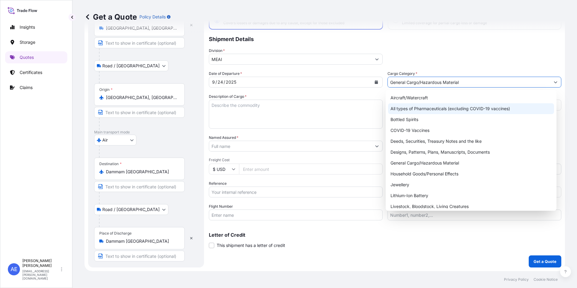
click at [375, 134] on div "Date of Departure * [DATE] Cargo Category * General Cargo/Hazardous Material De…" at bounding box center [385, 146] width 352 height 150
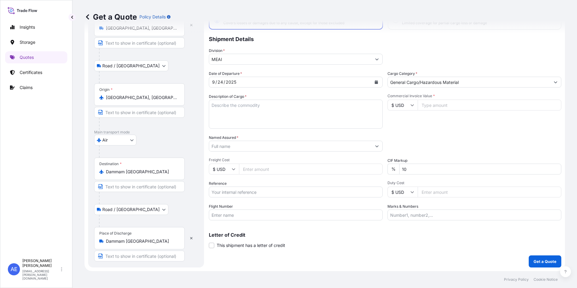
click at [410, 107] on input "$ USD" at bounding box center [402, 105] width 30 height 11
drag, startPoint x: 402, startPoint y: 122, endPoint x: 430, endPoint y: 110, distance: 29.9
click at [403, 122] on div "€ EUR" at bounding box center [400, 121] width 25 height 11
type input "€ EUR"
click at [433, 107] on input "Commercial Invoice Value *" at bounding box center [490, 105] width 144 height 11
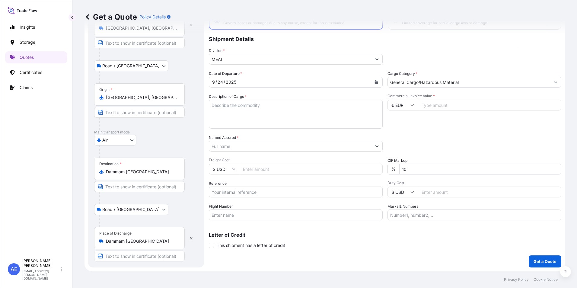
paste input "41787.88"
type input "41787.88"
drag, startPoint x: 350, startPoint y: 174, endPoint x: 172, endPoint y: 198, distance: 179.2
click at [219, 186] on div "Date of Departure * [DATE] Cargo Category * General Cargo/Hazardous Material De…" at bounding box center [385, 146] width 352 height 150
type input "0"
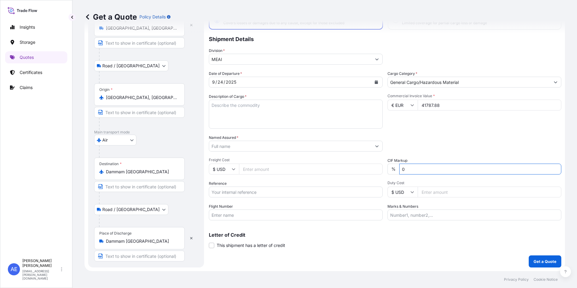
click at [243, 150] on input "Named Assured *" at bounding box center [290, 146] width 162 height 11
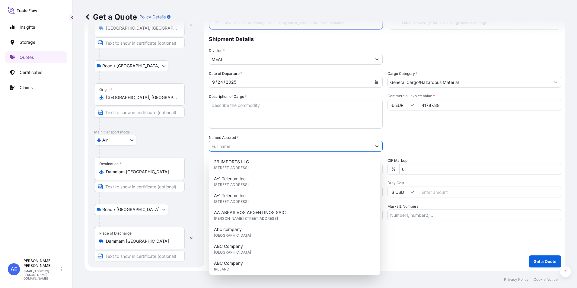
click at [235, 113] on textarea "Description of Cargo *" at bounding box center [296, 114] width 174 height 29
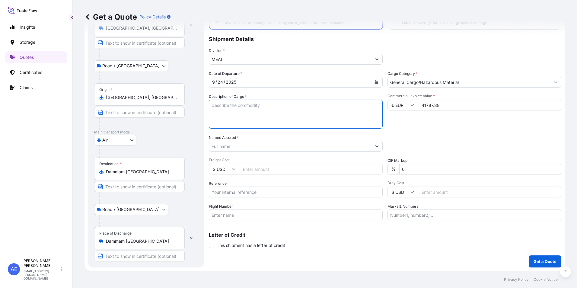
paste textarea "AM 01.1 actuator Controls AUMA 1 MATIC"
type textarea "AM 01.1 actuator Controls AUMA 1 MATIC"
click at [242, 146] on input "Named Assured *" at bounding box center [290, 146] width 162 height 11
paste input "Auma"
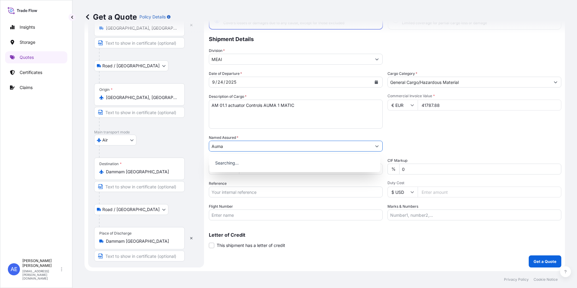
type input "Auma"
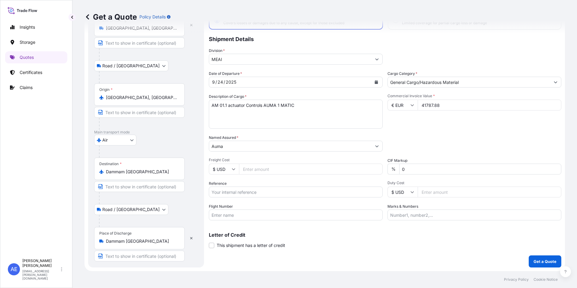
click at [416, 151] on div "Packing Category Type to search a container mode Please select a primary mode o…" at bounding box center [474, 143] width 174 height 17
click at [240, 214] on input "Flight Number" at bounding box center [296, 214] width 174 height 11
click at [238, 190] on input "Reference" at bounding box center [296, 191] width 174 height 11
paste input "SSLS3255"
type input "SSLS3255"
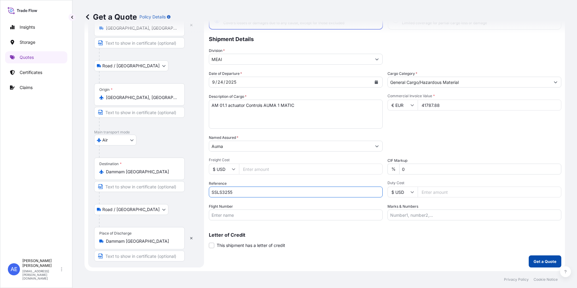
click at [532, 266] on button "Get a Quote" at bounding box center [545, 261] width 33 height 12
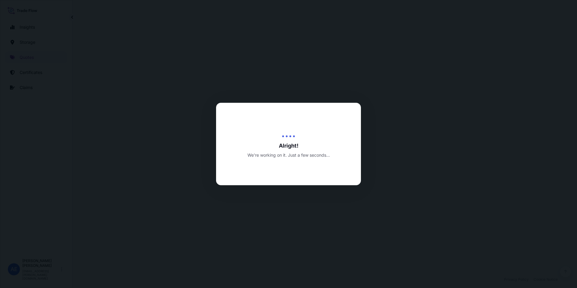
select select "Road / [GEOGRAPHIC_DATA]"
select select "Air"
select select "Road / [GEOGRAPHIC_DATA]"
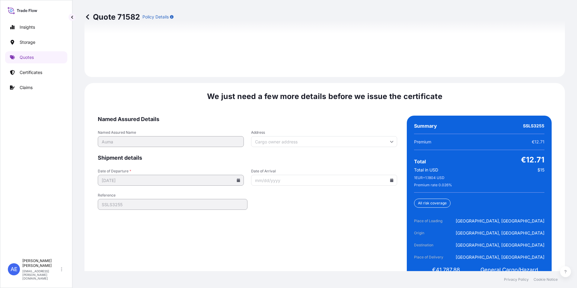
scroll to position [929, 0]
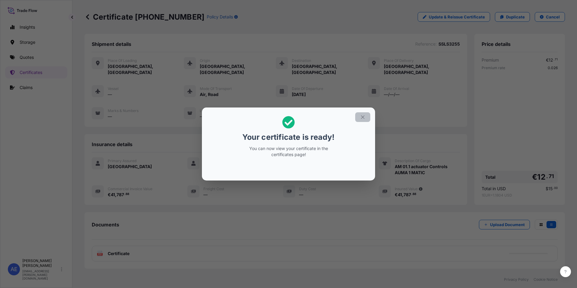
click at [367, 118] on button "button" at bounding box center [362, 117] width 15 height 10
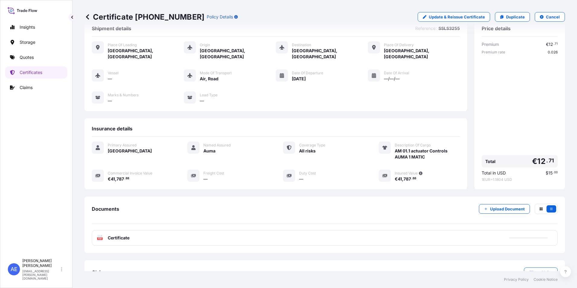
scroll to position [29, 0]
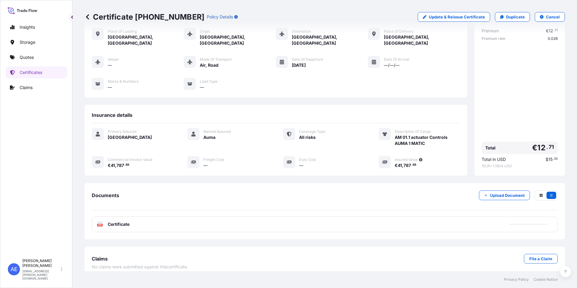
click at [228, 220] on div "PDF Certificate" at bounding box center [325, 224] width 466 height 16
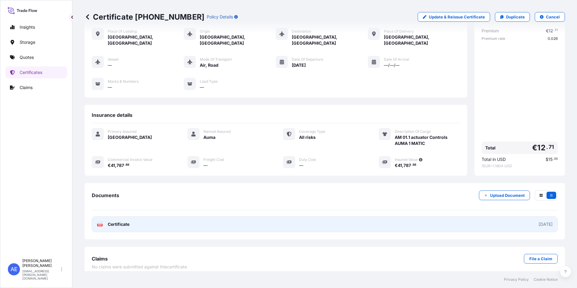
click at [228, 220] on link "PDF Certificate [DATE]" at bounding box center [325, 224] width 466 height 16
